Goal: Task Accomplishment & Management: Complete application form

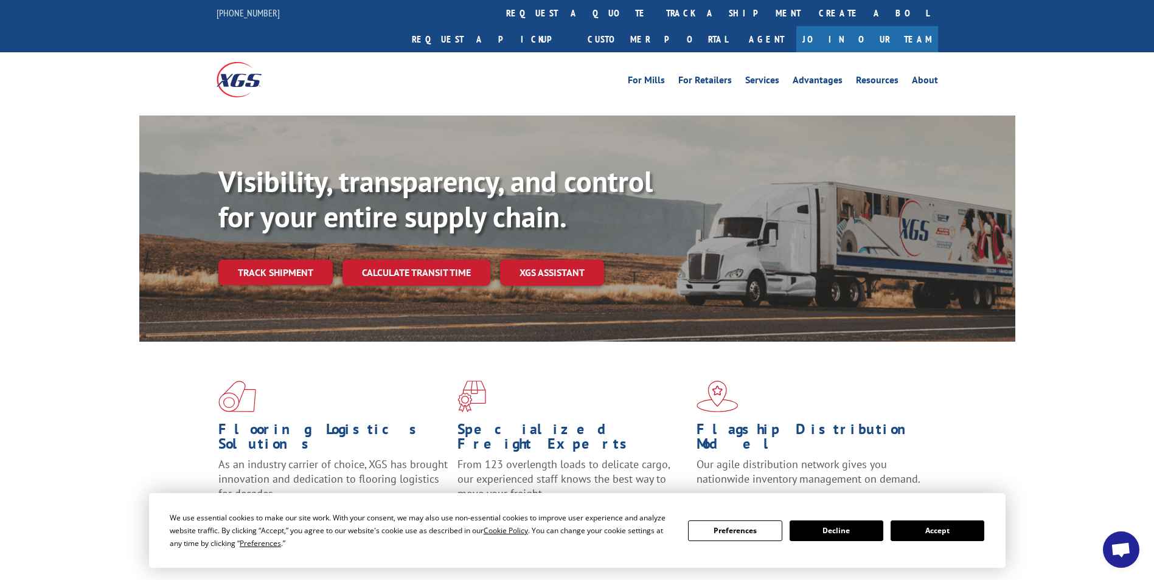
click at [579, 26] on link "Request a pickup" at bounding box center [491, 39] width 176 height 26
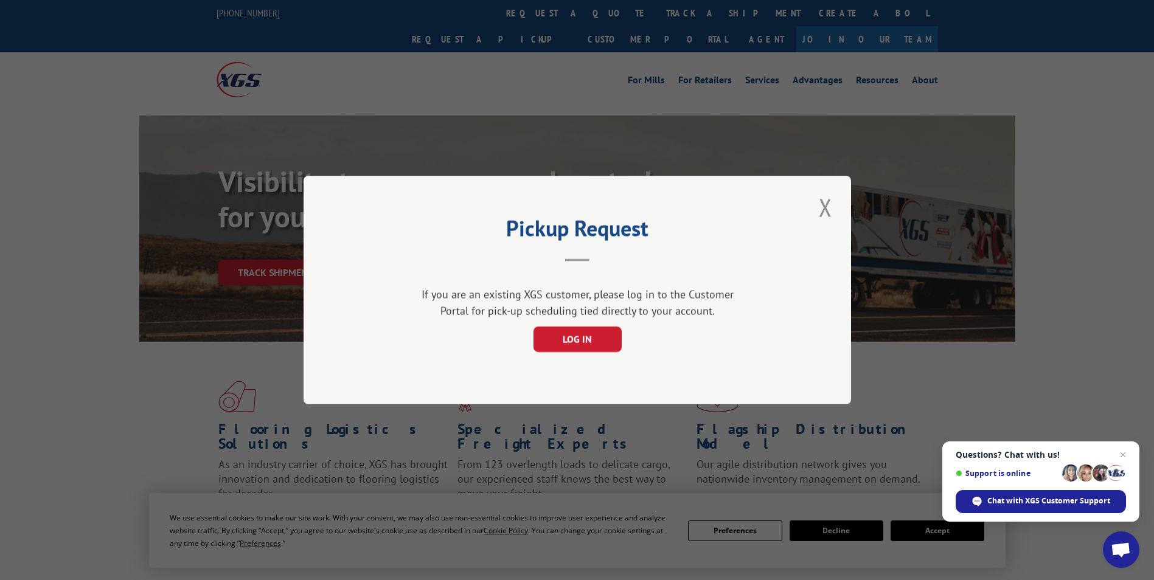
click at [829, 210] on button "Close modal" at bounding box center [825, 207] width 21 height 33
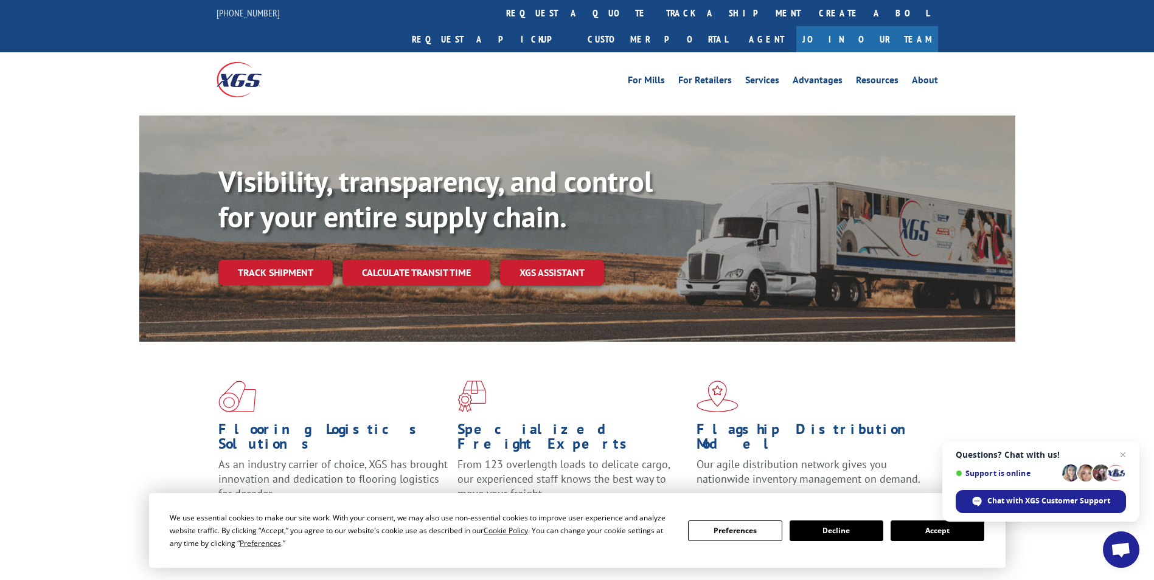
click at [579, 26] on link "Request a pickup" at bounding box center [491, 39] width 176 height 26
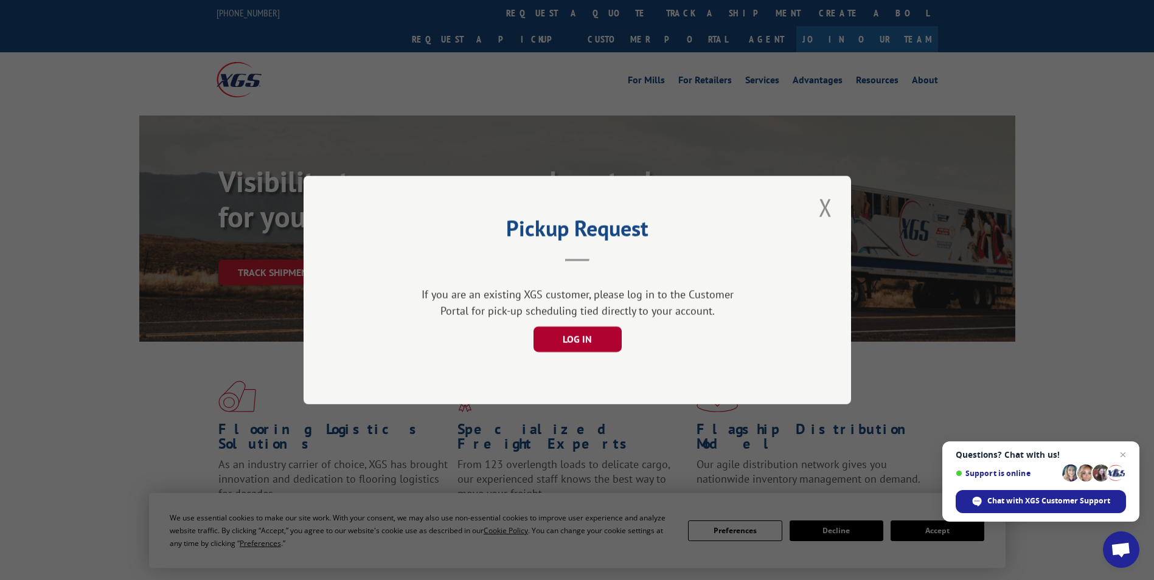
click at [582, 339] on button "LOG IN" at bounding box center [577, 340] width 88 height 26
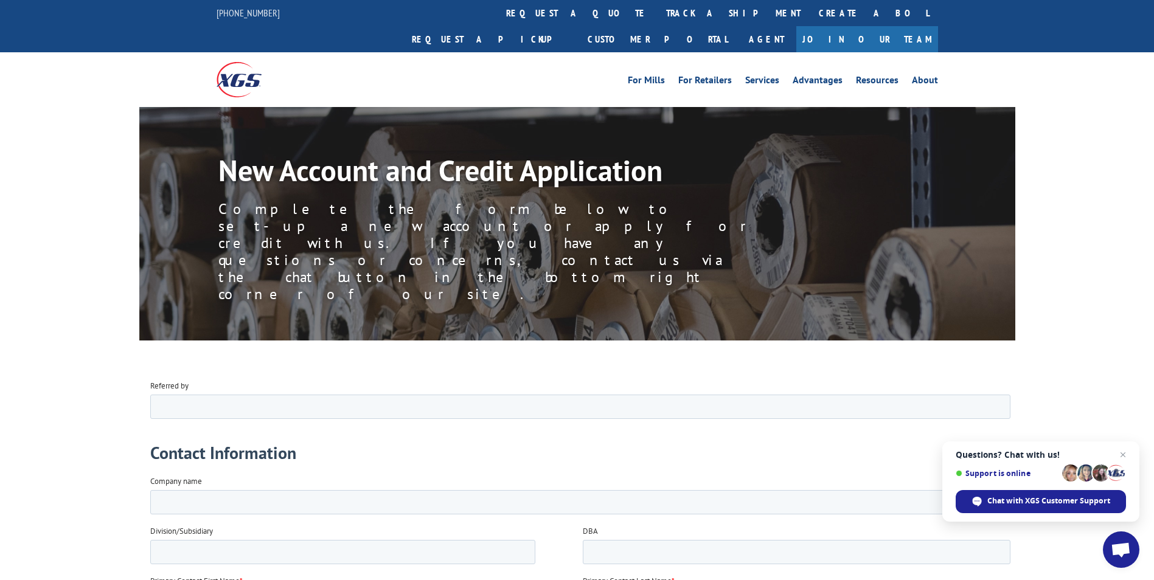
click at [657, 16] on link "track a shipment" at bounding box center [733, 13] width 153 height 26
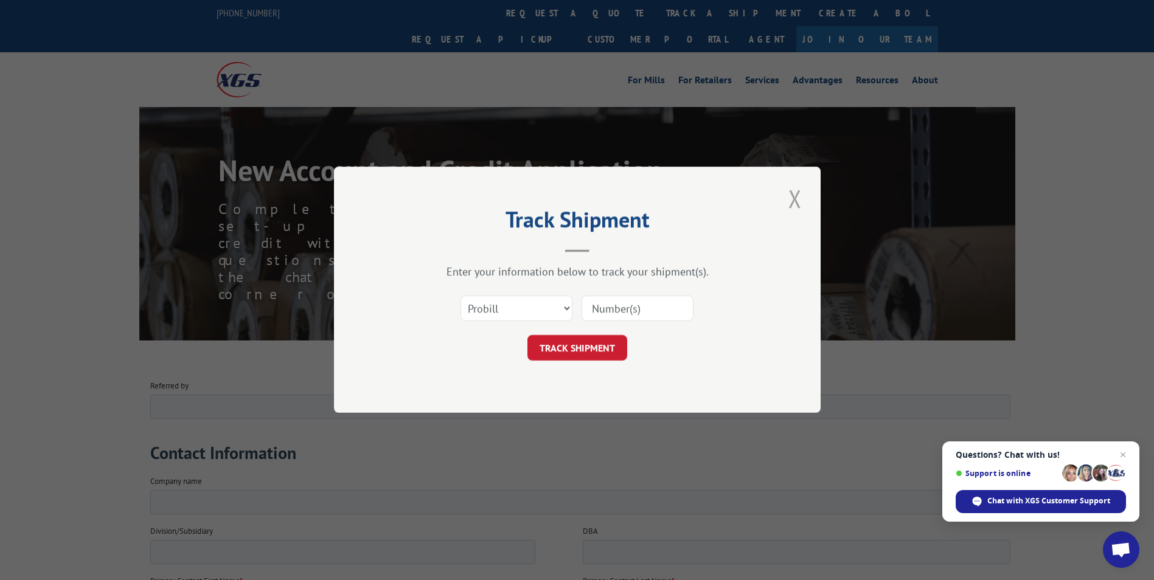
click at [800, 192] on button "Close modal" at bounding box center [795, 198] width 21 height 33
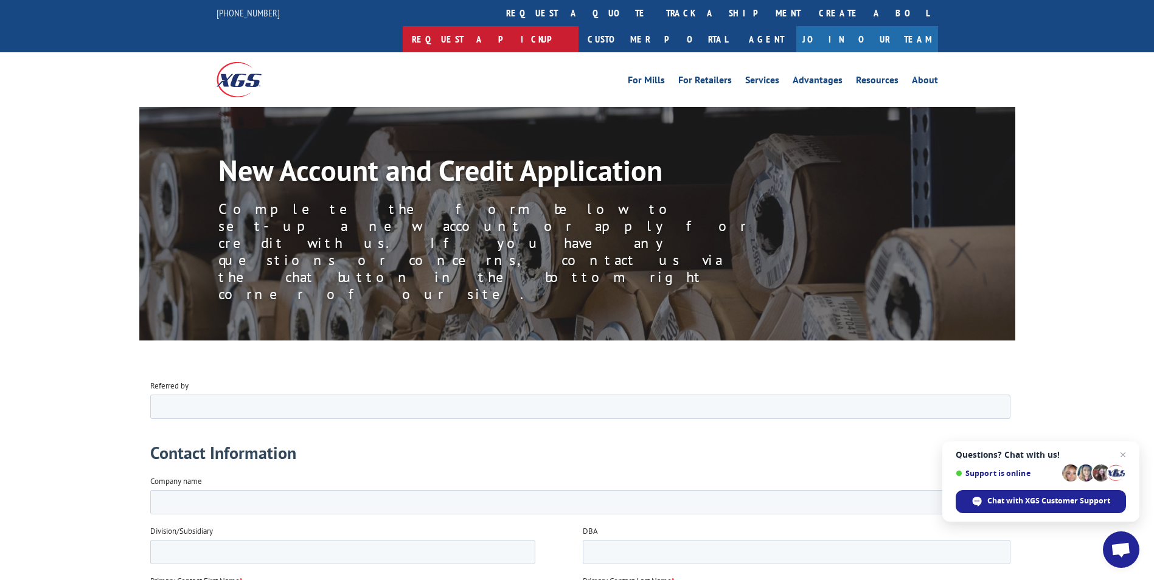
click at [579, 26] on link "Request a pickup" at bounding box center [491, 39] width 176 height 26
